Goal: Information Seeking & Learning: Learn about a topic

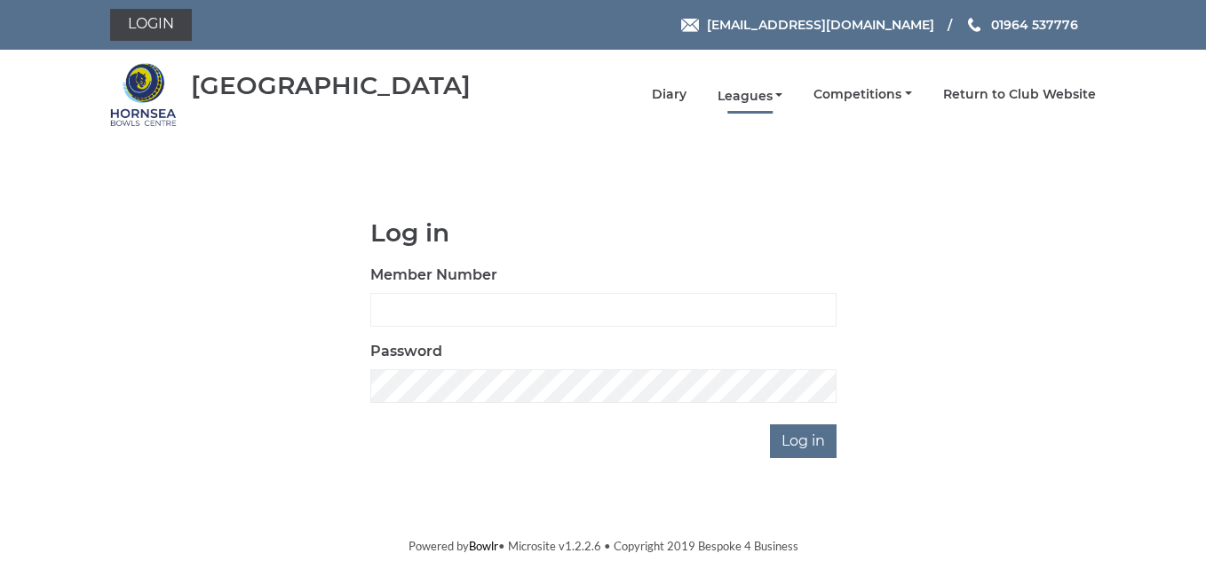
click at [749, 98] on link "Leagues" at bounding box center [750, 96] width 66 height 17
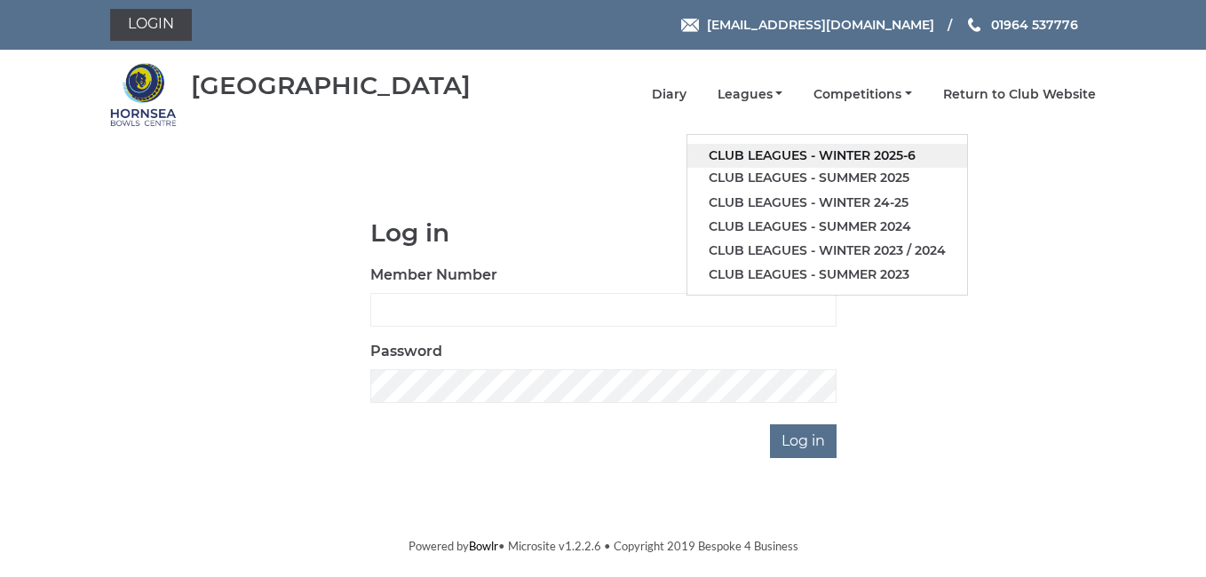
click at [876, 159] on link "Club leagues - Winter 2025-6" at bounding box center [827, 156] width 280 height 24
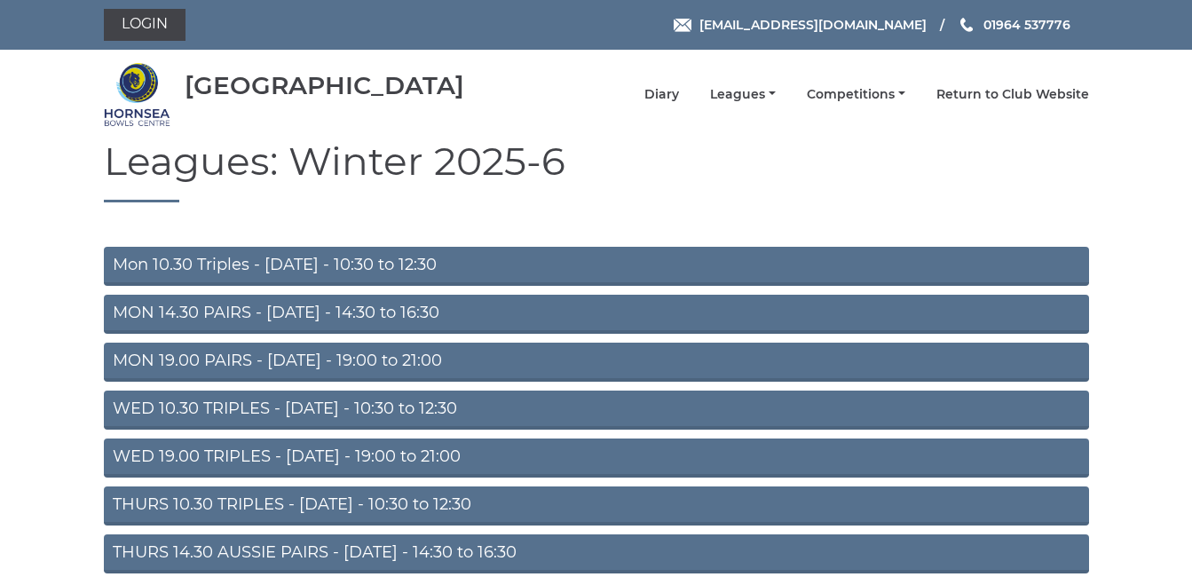
click at [234, 258] on link "Mon 10.30 Triples - [DATE] - 10:30 to 12:30" at bounding box center [596, 266] width 985 height 39
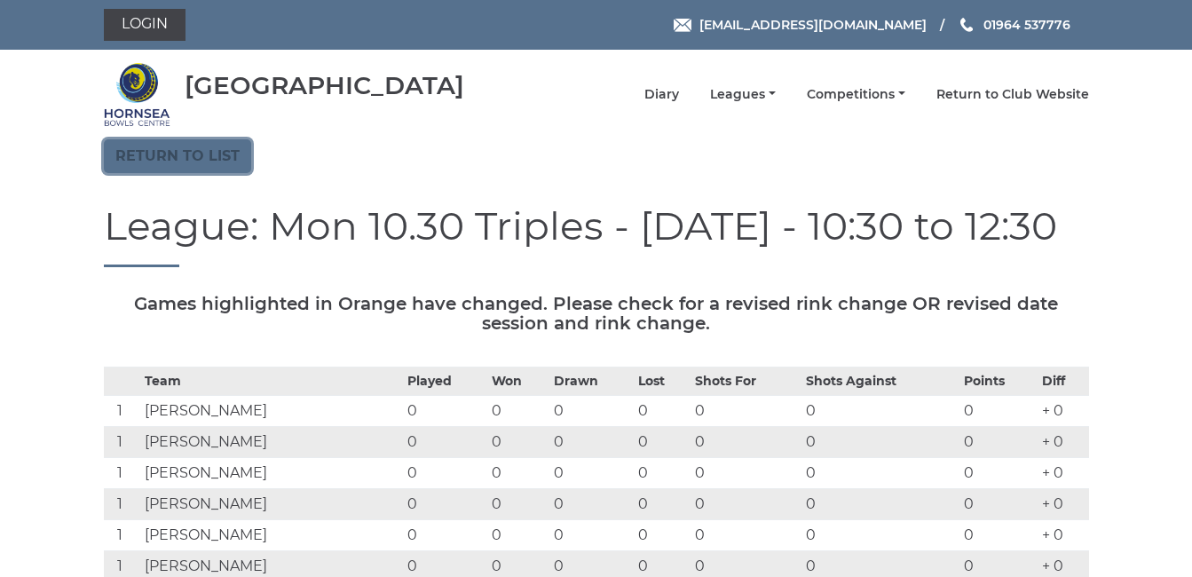
click at [160, 160] on link "Return to list" at bounding box center [177, 156] width 147 height 34
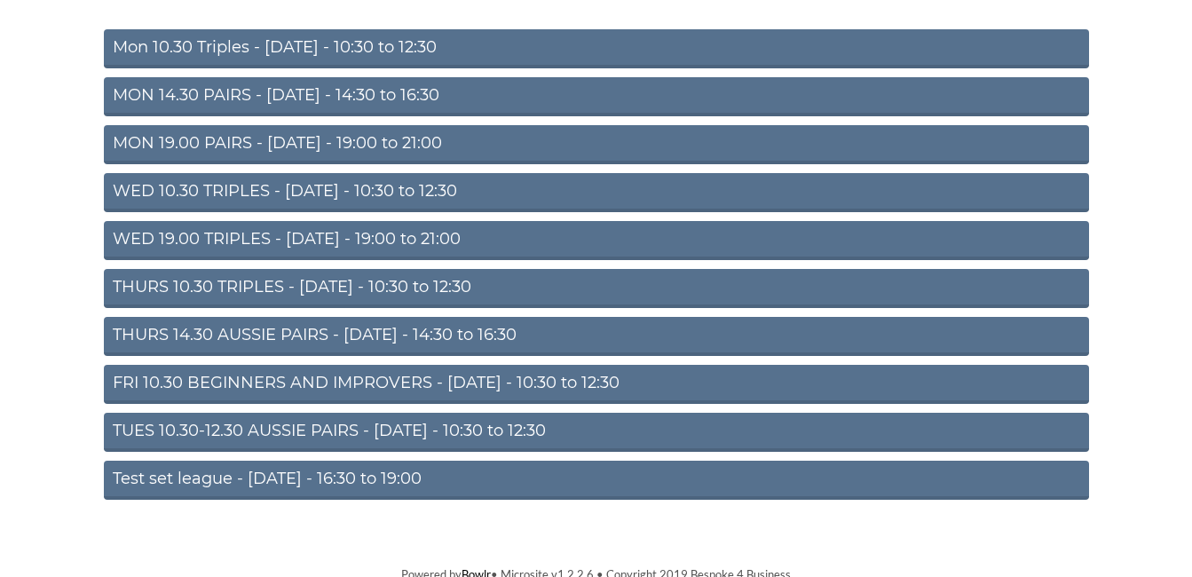
scroll to position [225, 0]
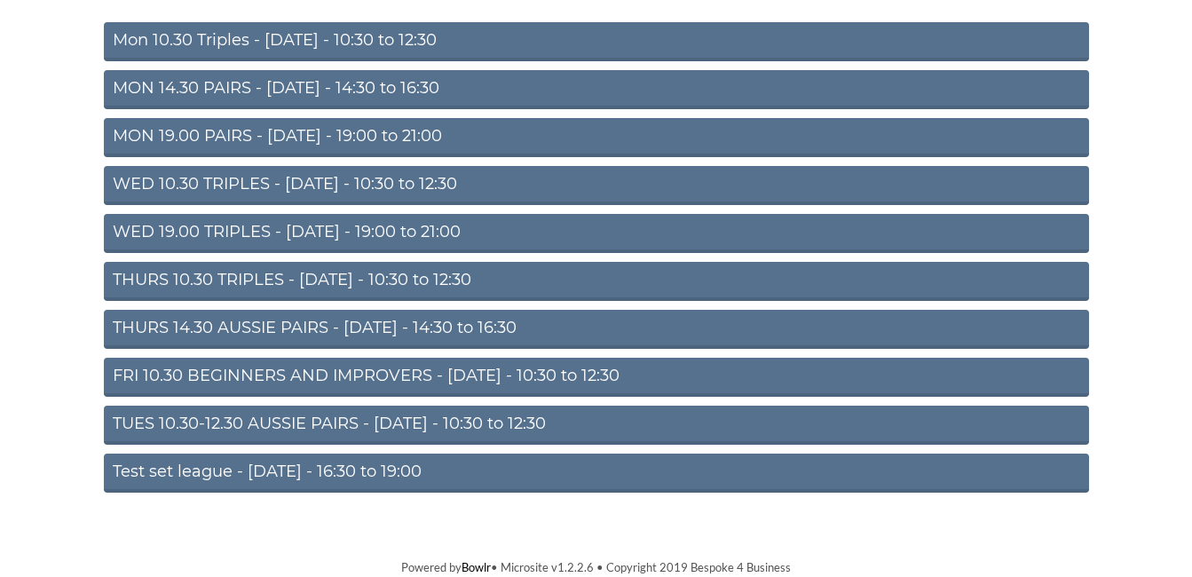
click at [186, 423] on link "TUES 10.30-12.30 AUSSIE PAIRS - Tuesday - 10:30 to 12:30" at bounding box center [596, 425] width 985 height 39
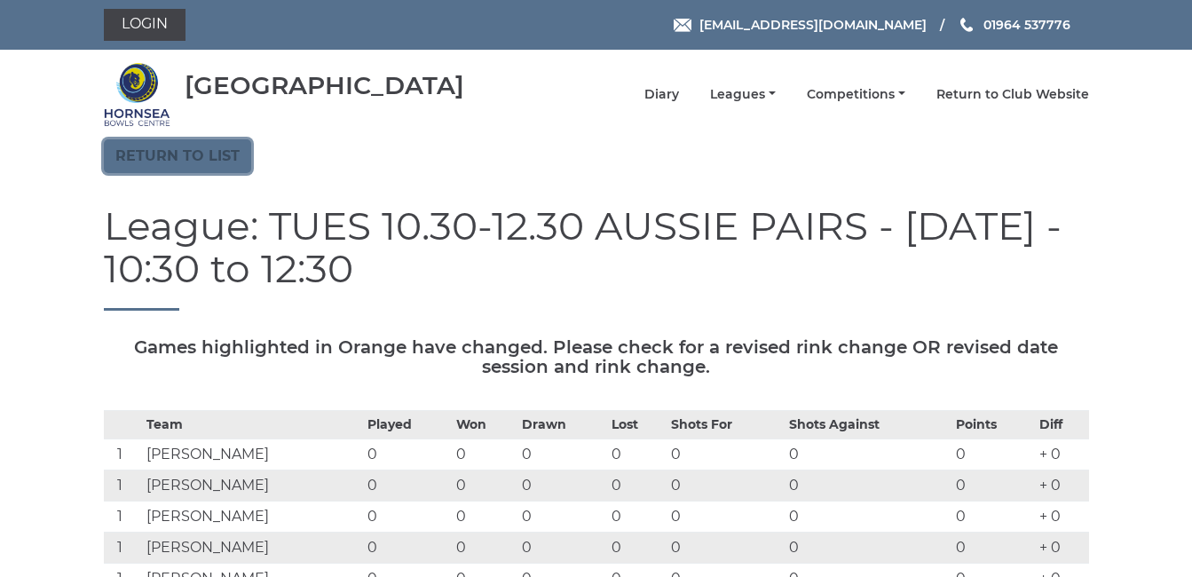
click at [170, 154] on link "Return to list" at bounding box center [177, 156] width 147 height 34
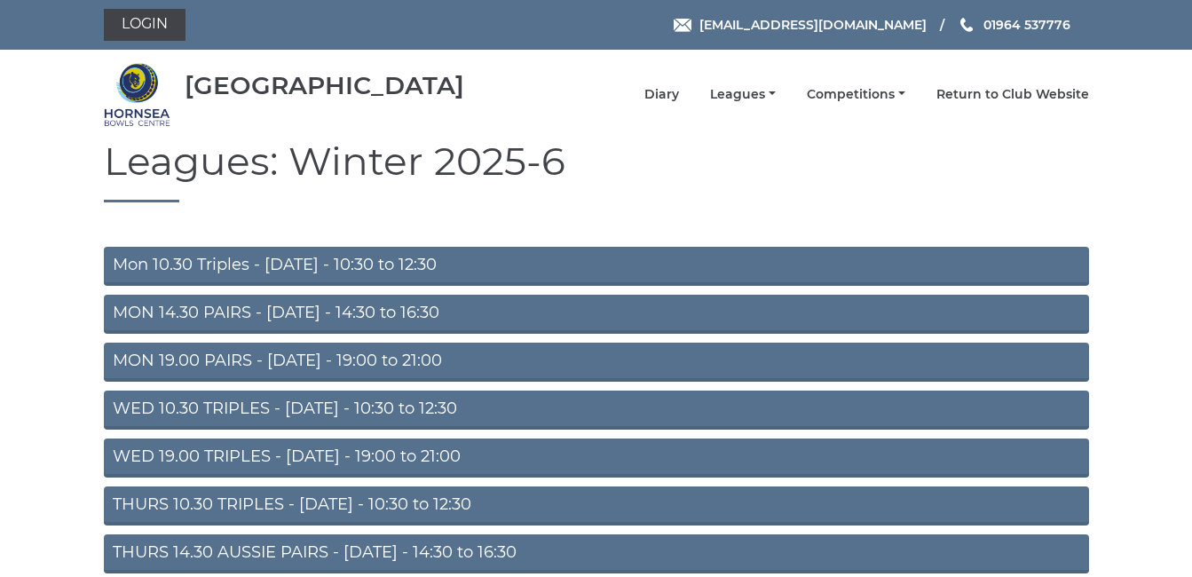
click at [216, 404] on link "WED 10.30 TRIPLES - Wednesday - 10:30 to 12:30" at bounding box center [596, 410] width 985 height 39
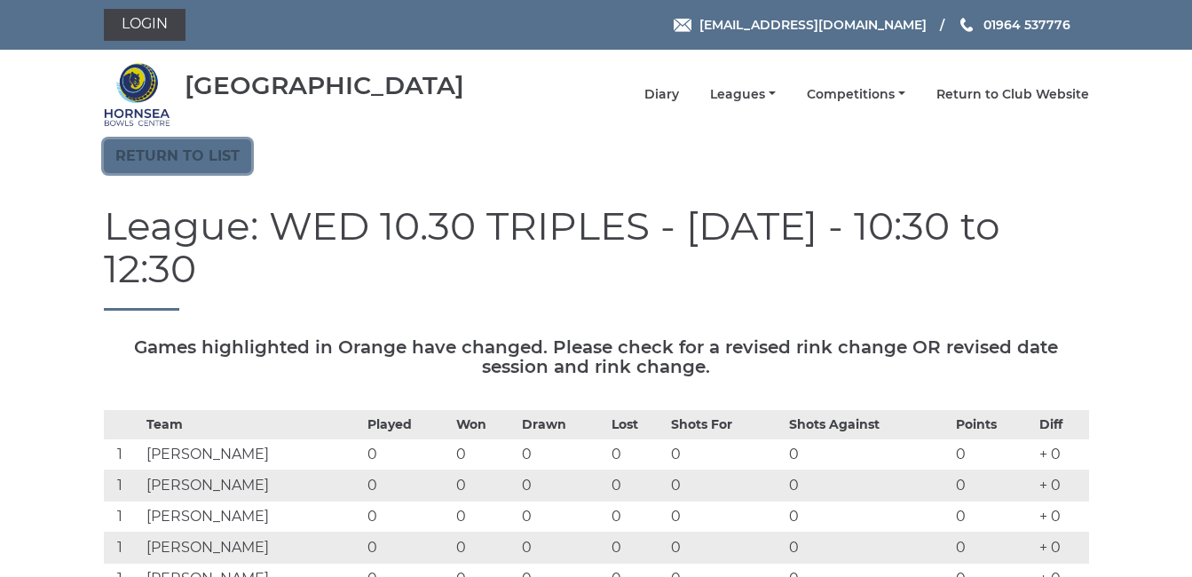
click at [170, 155] on link "Return to list" at bounding box center [177, 156] width 147 height 34
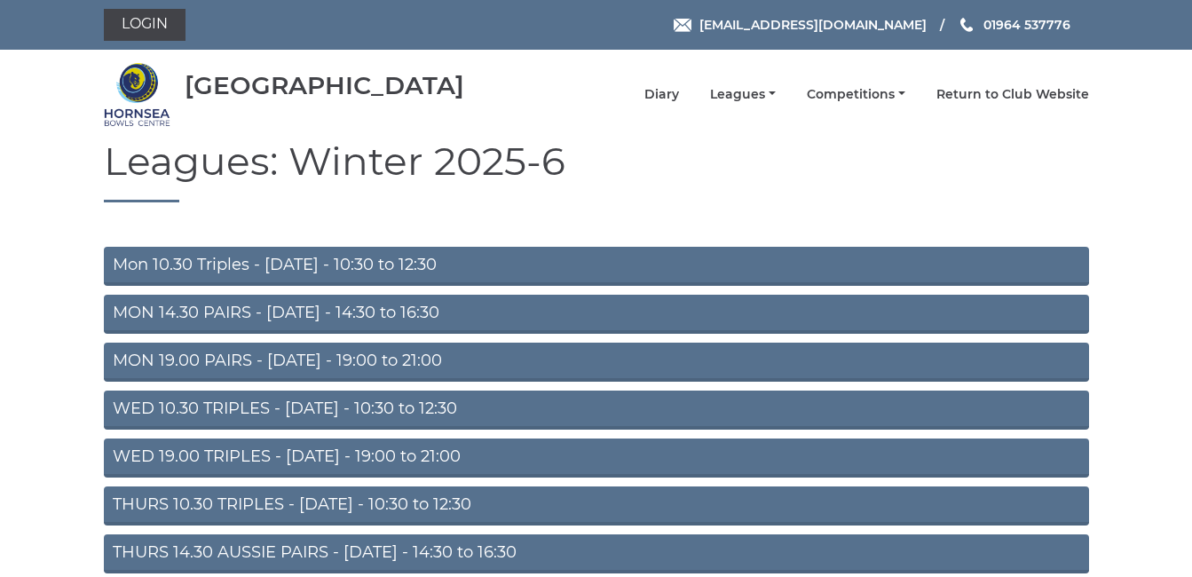
click at [169, 314] on link "MON 14.30 PAIRS - Monday - 14:30 to 16:30" at bounding box center [596, 314] width 985 height 39
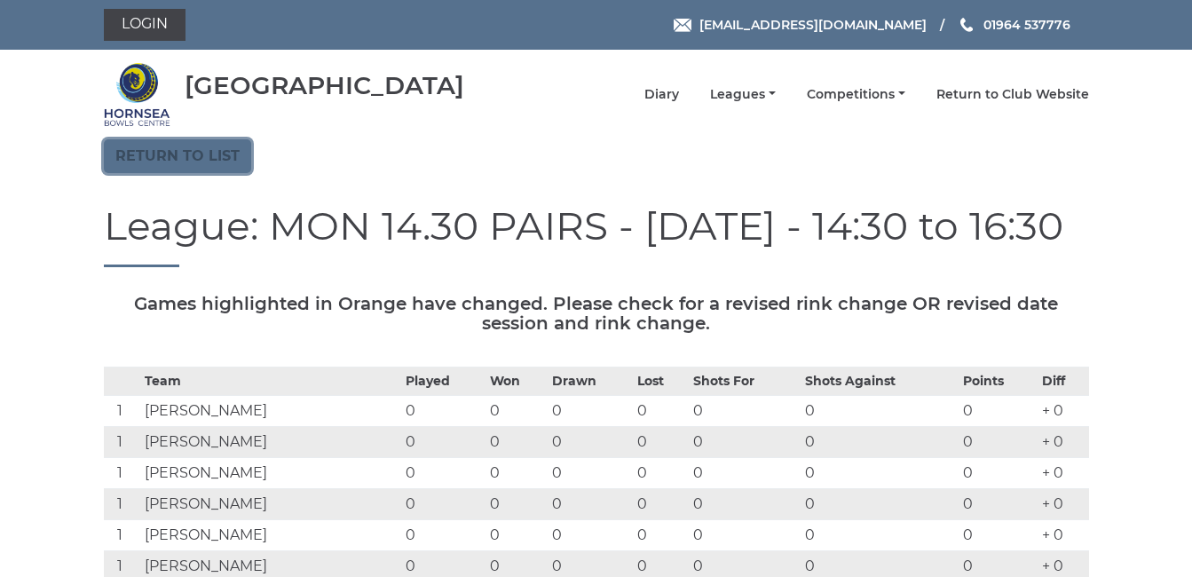
click at [177, 156] on link "Return to list" at bounding box center [177, 156] width 147 height 34
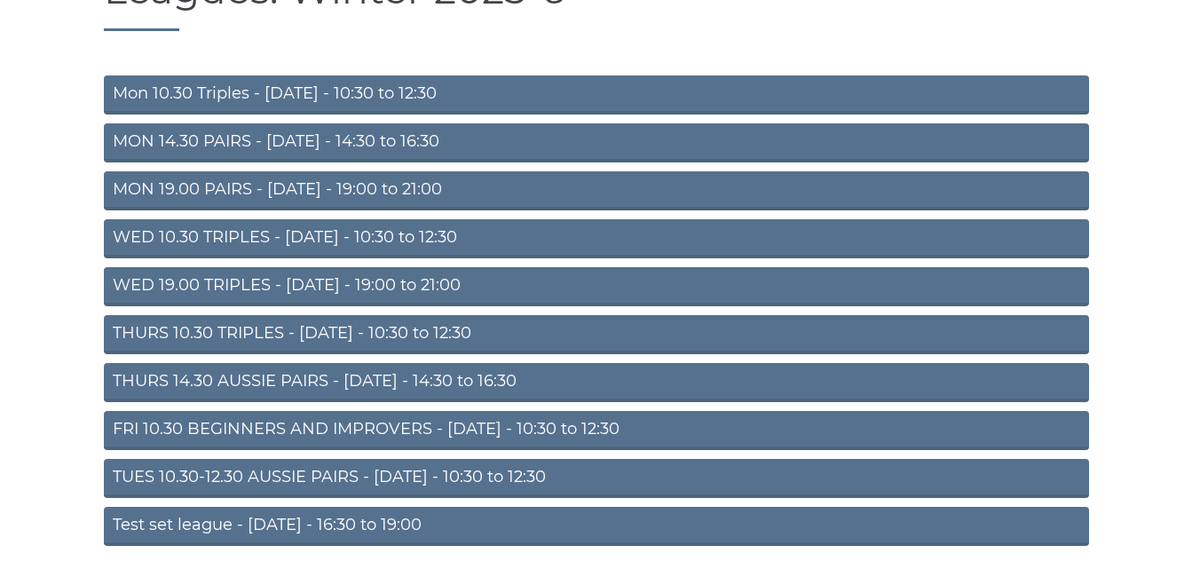
scroll to position [178, 0]
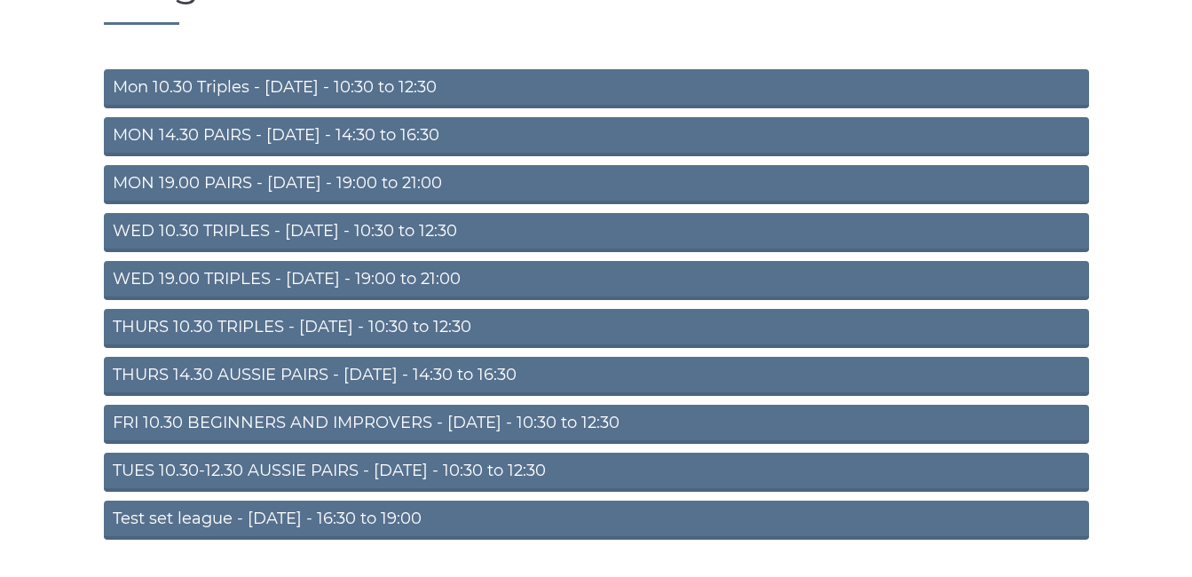
click at [213, 374] on link "THURS 14.30 AUSSIE PAIRS - Thursday - 14:30 to 16:30" at bounding box center [596, 376] width 985 height 39
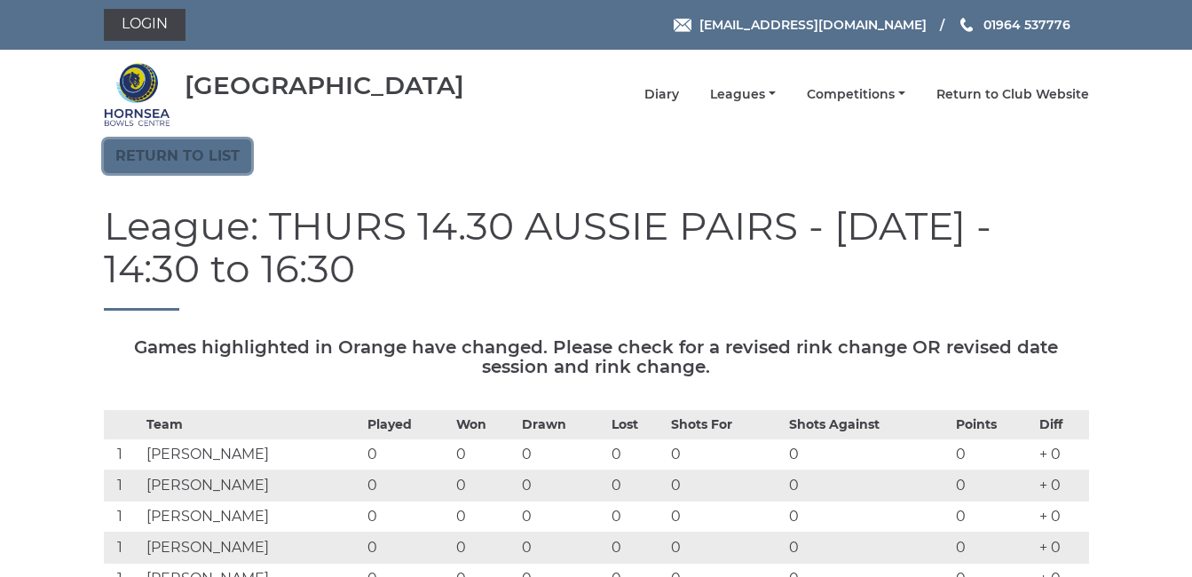
click at [177, 158] on link "Return to list" at bounding box center [177, 156] width 147 height 34
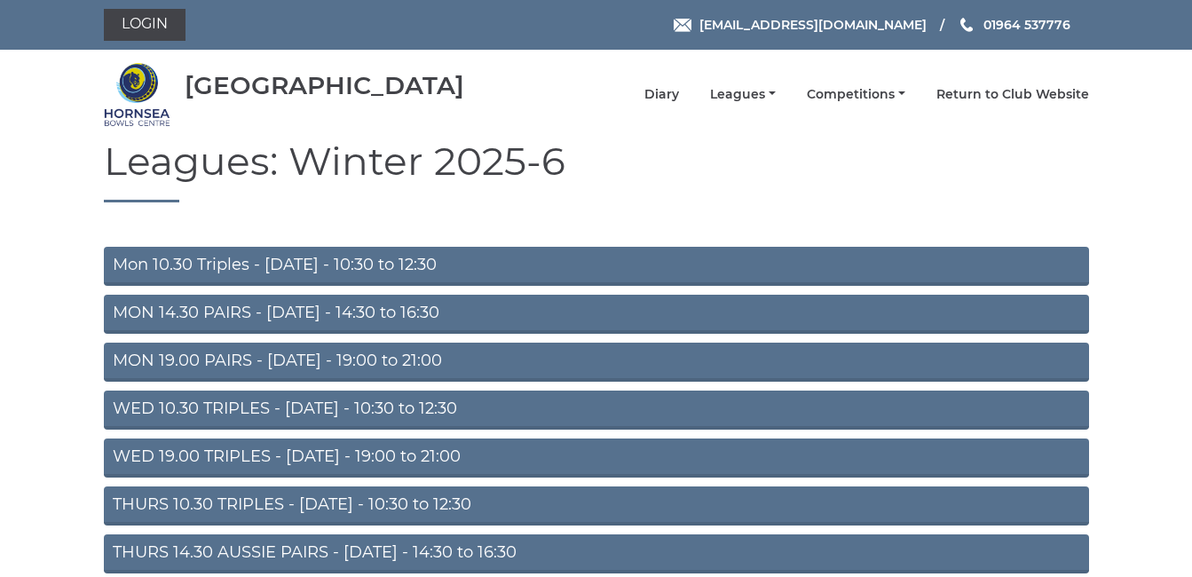
click at [143, 413] on link "WED 10.30 TRIPLES - Wednesday - 10:30 to 12:30" at bounding box center [596, 410] width 985 height 39
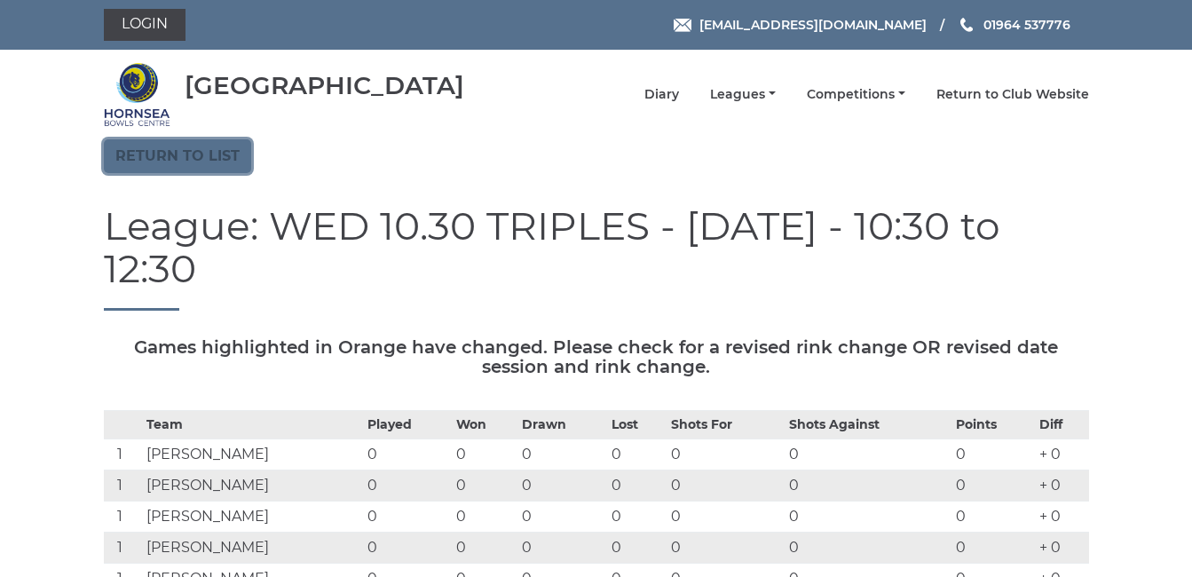
click at [170, 154] on link "Return to list" at bounding box center [177, 156] width 147 height 34
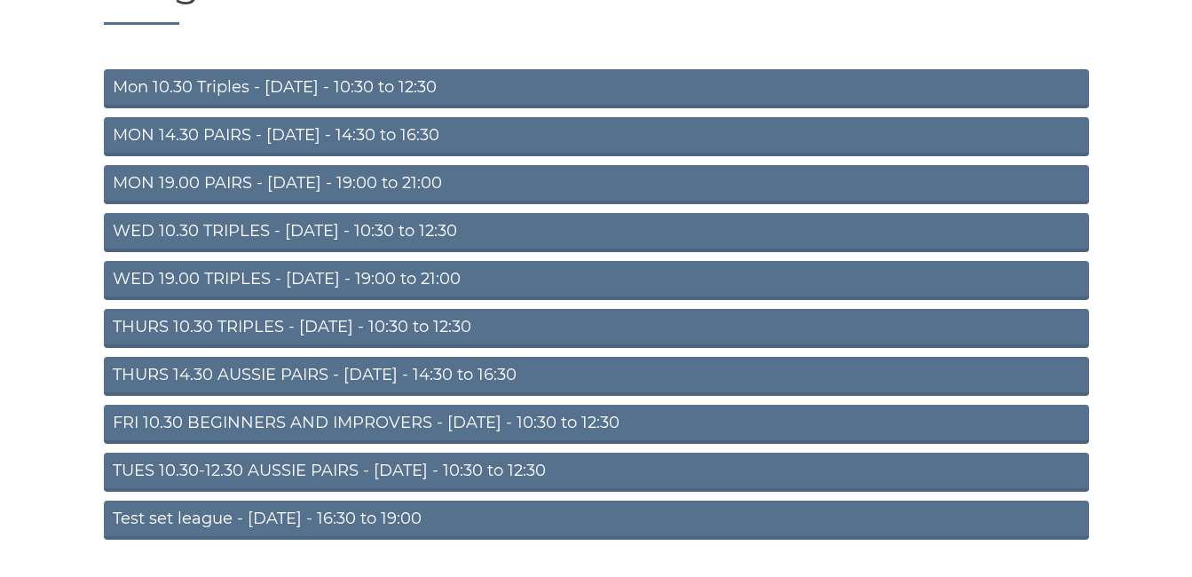
scroll to position [225, 0]
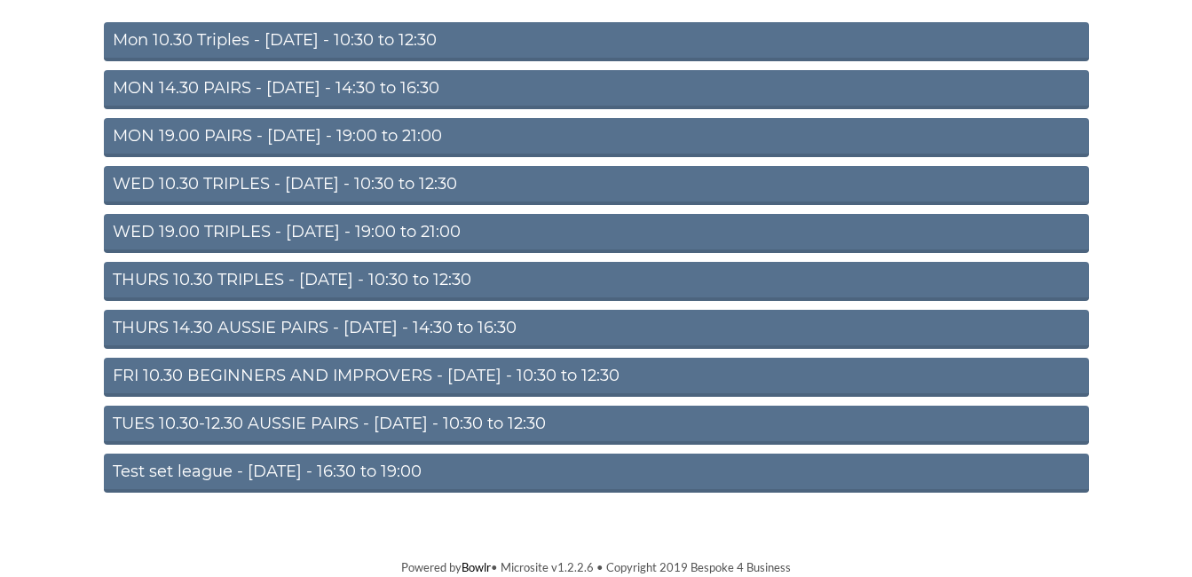
click at [200, 474] on link "Test set league - [DATE] - 16:30 to 19:00" at bounding box center [596, 473] width 985 height 39
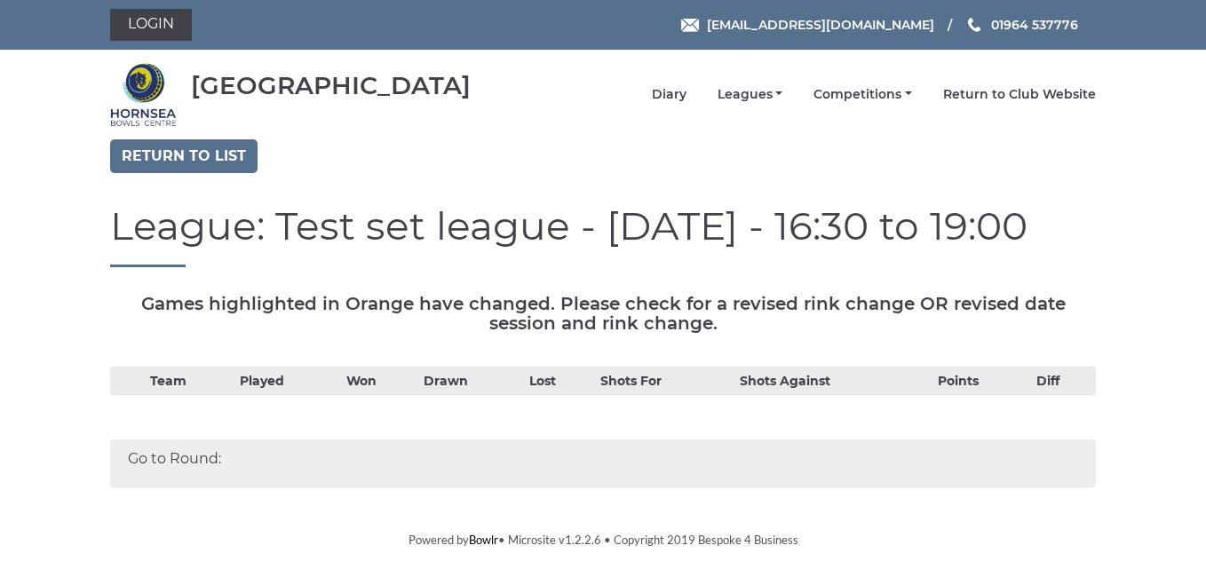
click at [181, 465] on div "Go to Round:" at bounding box center [602, 463] width 985 height 48
click at [489, 544] on link "Bowlr" at bounding box center [483, 540] width 29 height 14
